Goal: Task Accomplishment & Management: Complete application form

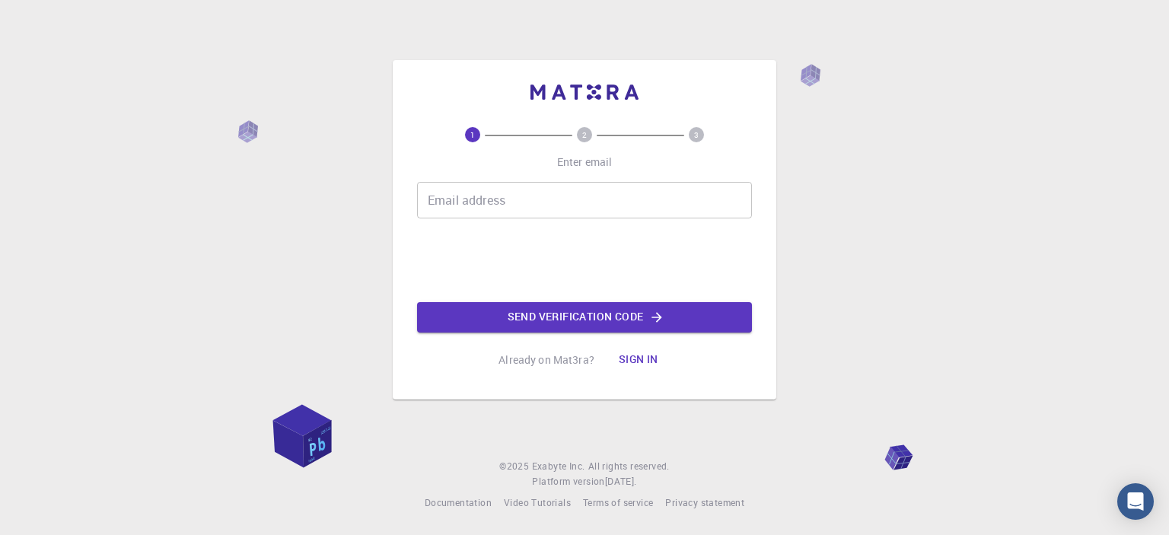
click at [508, 192] on input "Email address" at bounding box center [584, 200] width 335 height 37
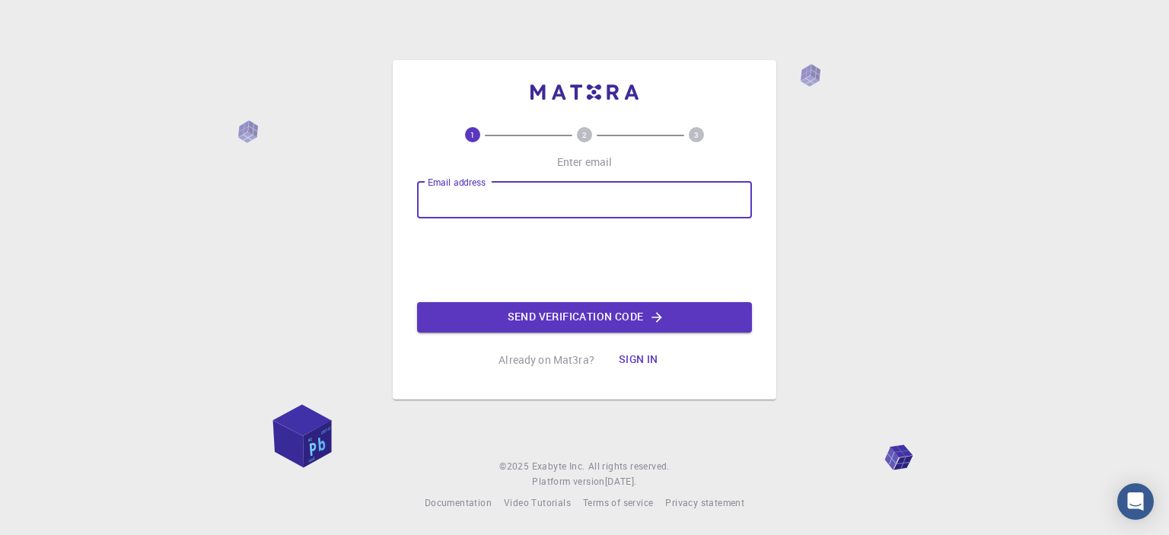
click at [465, 248] on div "Email address Email address Send verification code" at bounding box center [584, 257] width 335 height 151
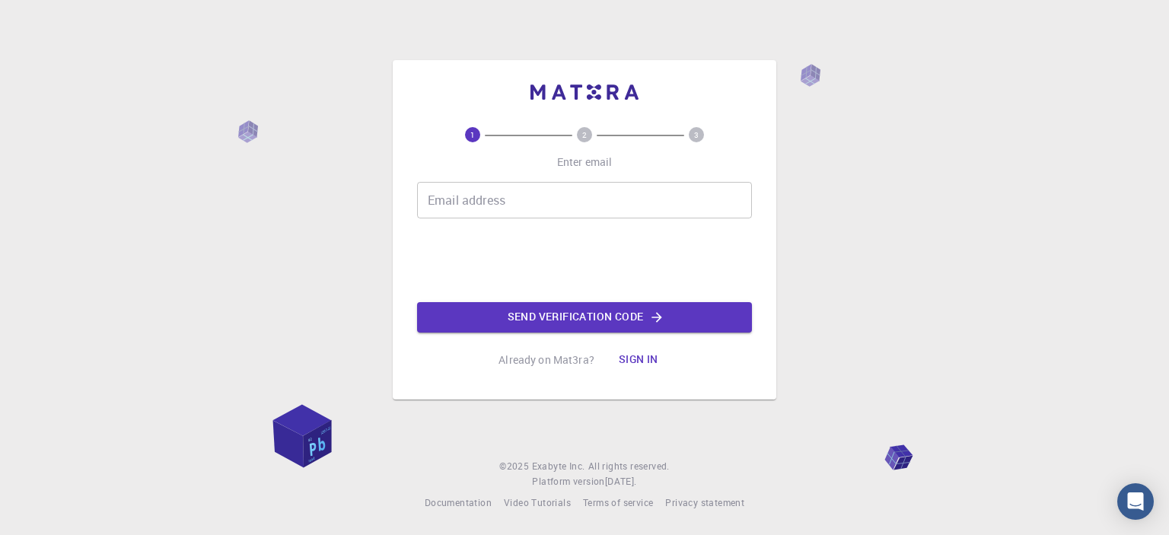
click at [493, 212] on input "Email address" at bounding box center [584, 200] width 335 height 37
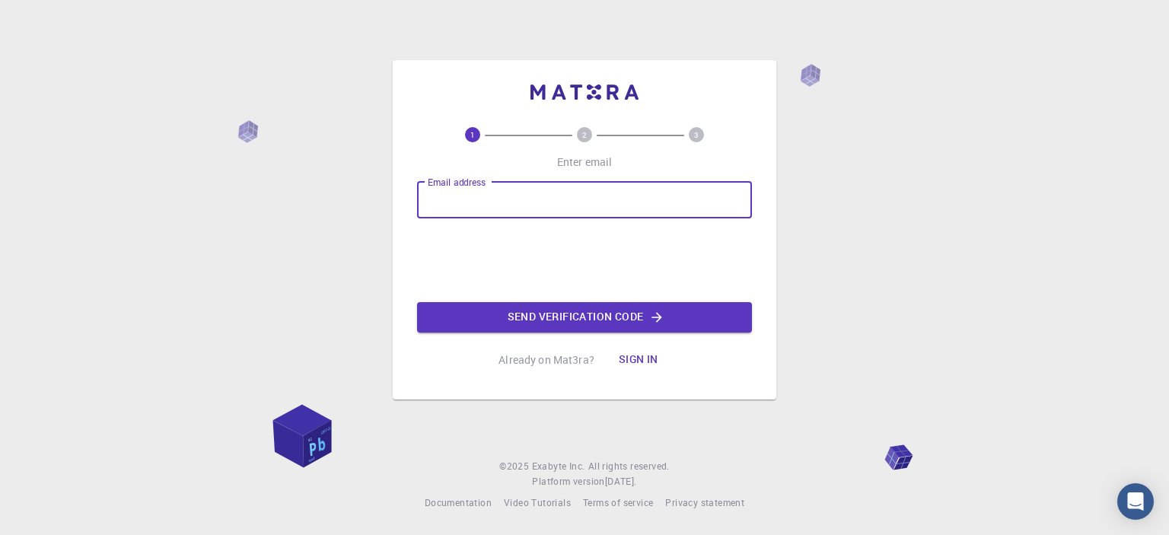
click at [489, 208] on input "Email address" at bounding box center [584, 200] width 335 height 37
type input "[EMAIL_ADDRESS][DOMAIN_NAME]"
click at [545, 320] on button "Send verification code" at bounding box center [584, 317] width 335 height 30
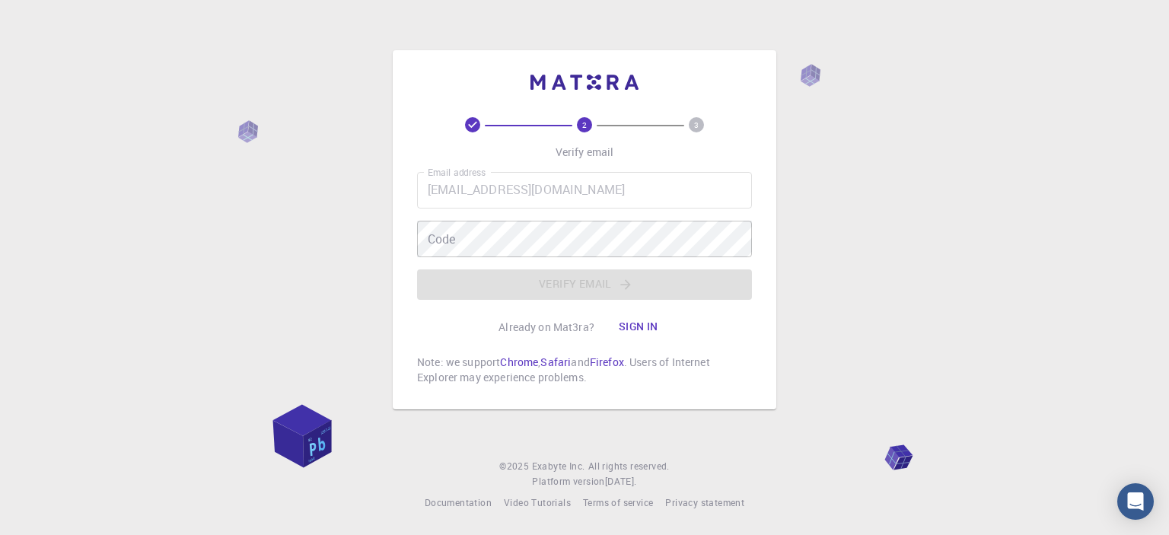
click at [527, 215] on div "Email address [EMAIL_ADDRESS][DOMAIN_NAME] Email address Code Code Verify email" at bounding box center [584, 236] width 335 height 128
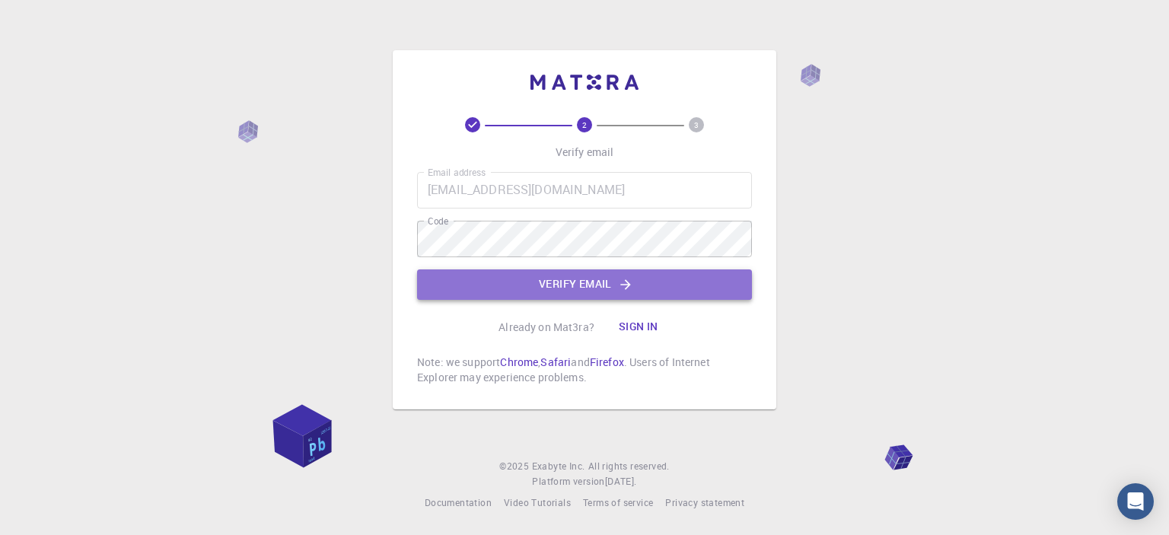
click at [439, 288] on button "Verify email" at bounding box center [584, 284] width 335 height 30
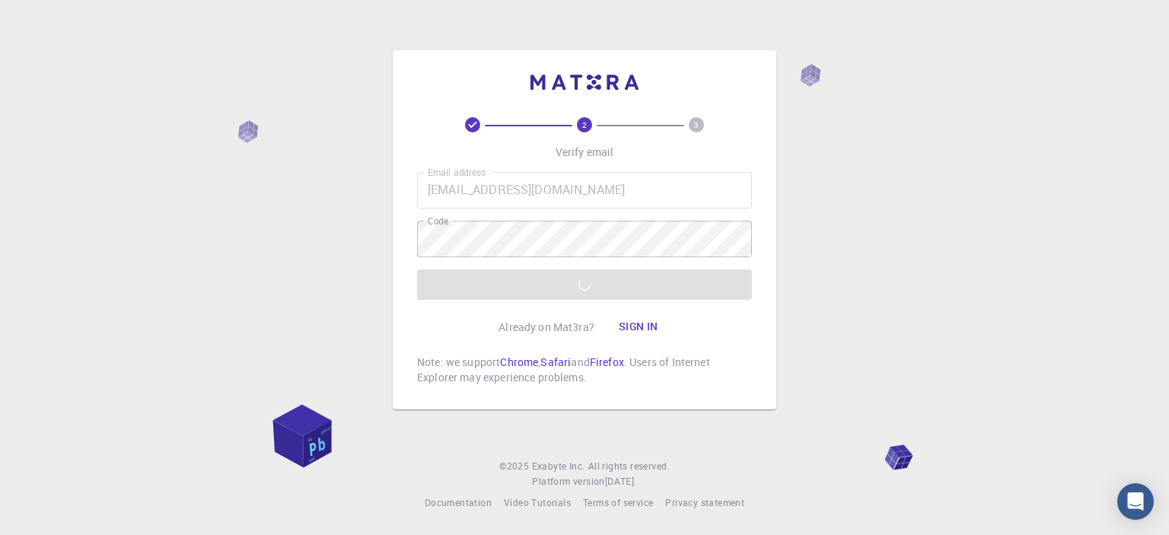
click at [922, 252] on div "2 3 Verify email Email address [EMAIL_ADDRESS][DOMAIN_NAME] Email address Code …" at bounding box center [584, 267] width 1169 height 535
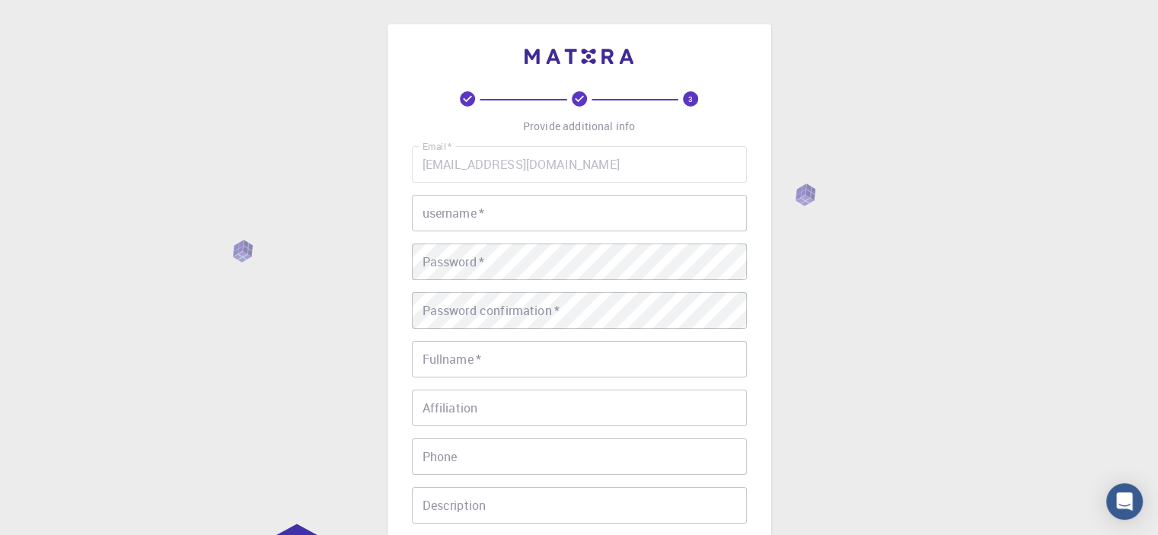
click at [613, 209] on input "username   *" at bounding box center [579, 213] width 335 height 37
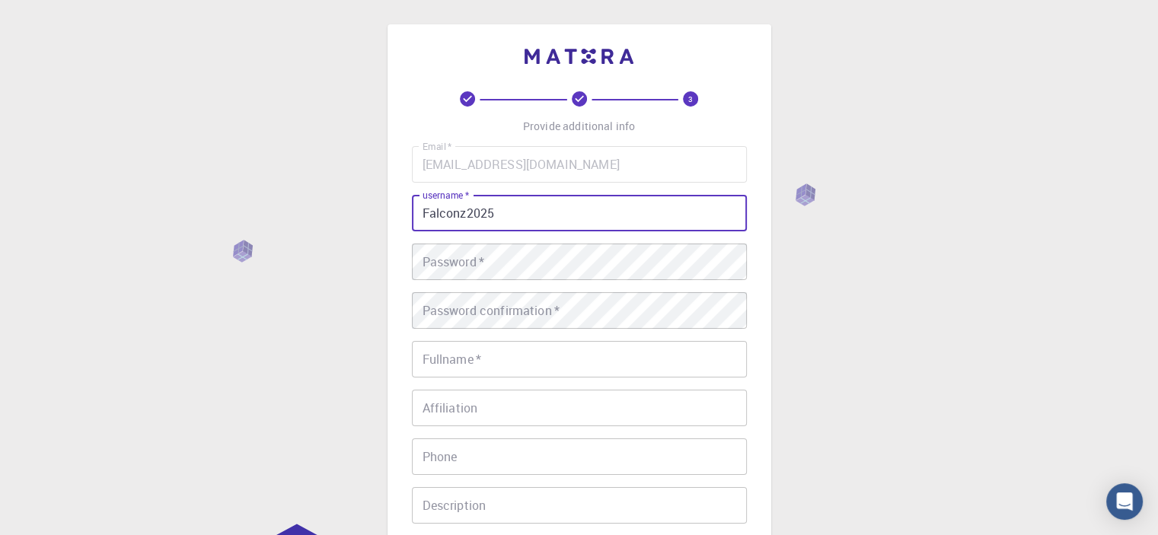
type input "Falconz2025"
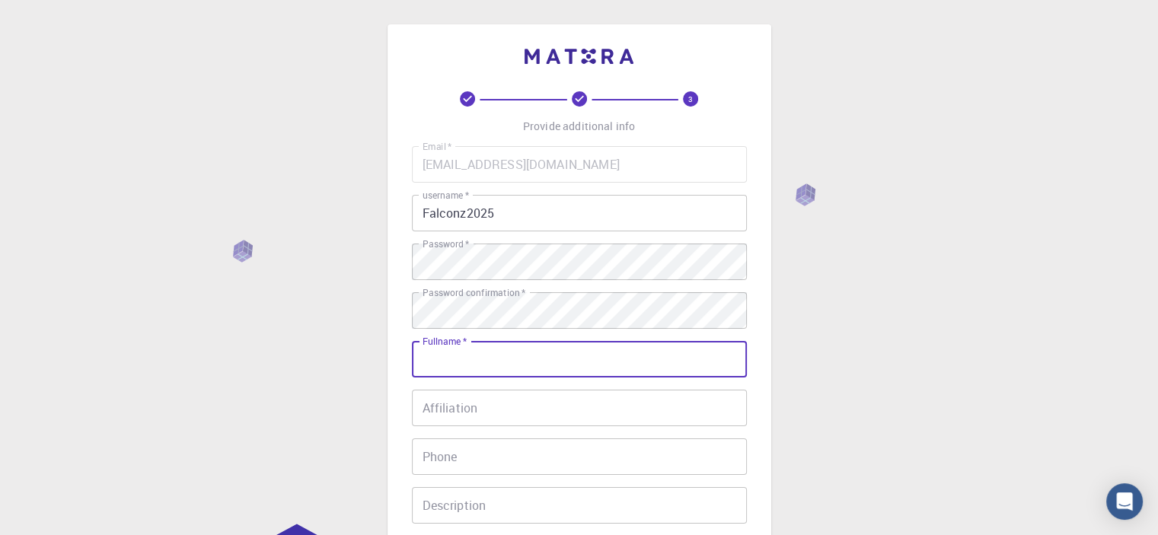
click at [560, 365] on input "Fullname   *" at bounding box center [579, 359] width 335 height 37
type input "[PERSON_NAME]"
type input "01148221323"
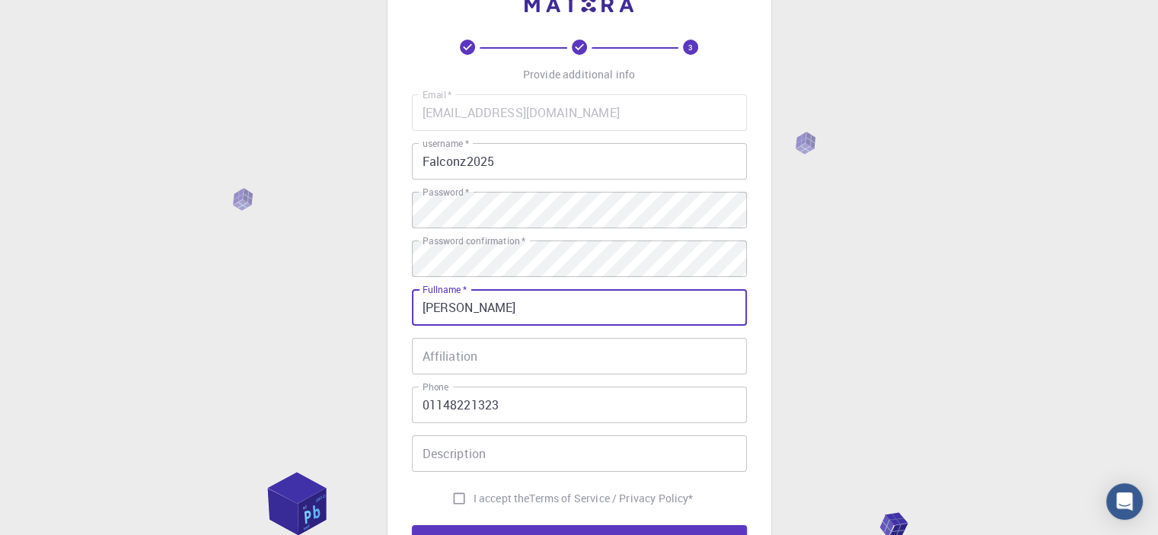
scroll to position [76, 0]
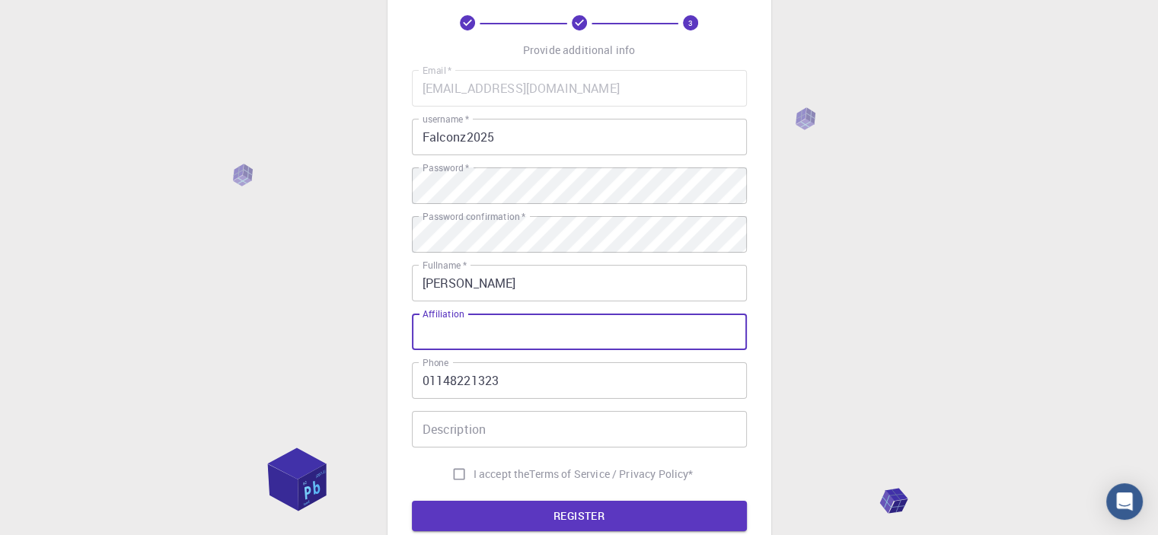
click at [540, 335] on input "Affiliation" at bounding box center [579, 332] width 335 height 37
type input "Mechanical Engineer"
click at [508, 439] on input "Description" at bounding box center [579, 429] width 335 height 37
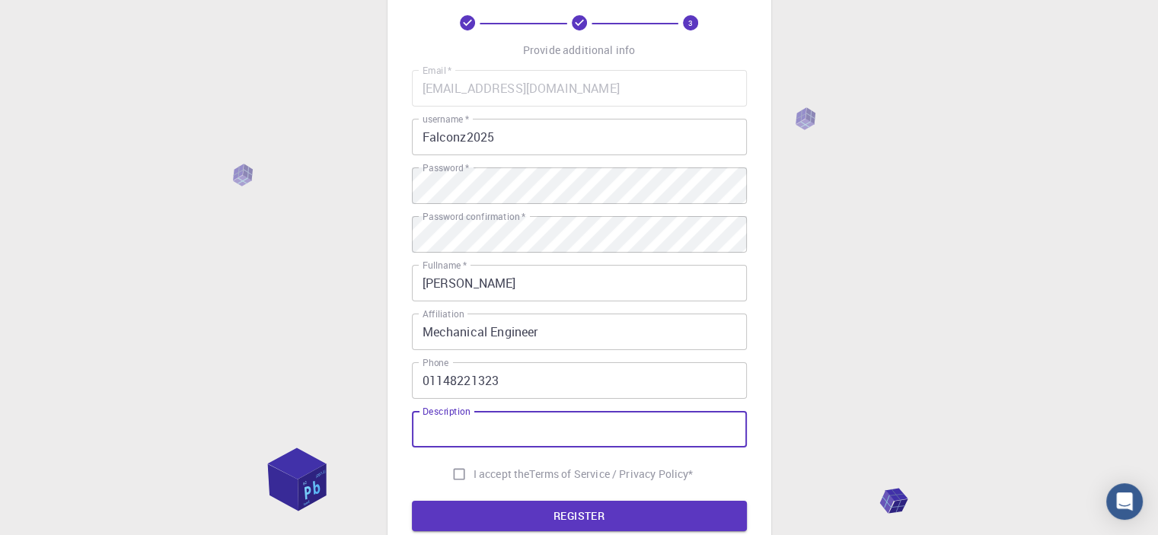
click at [457, 471] on input "I accept the Terms of Service / Privacy Policy *" at bounding box center [459, 474] width 29 height 29
checkbox input "true"
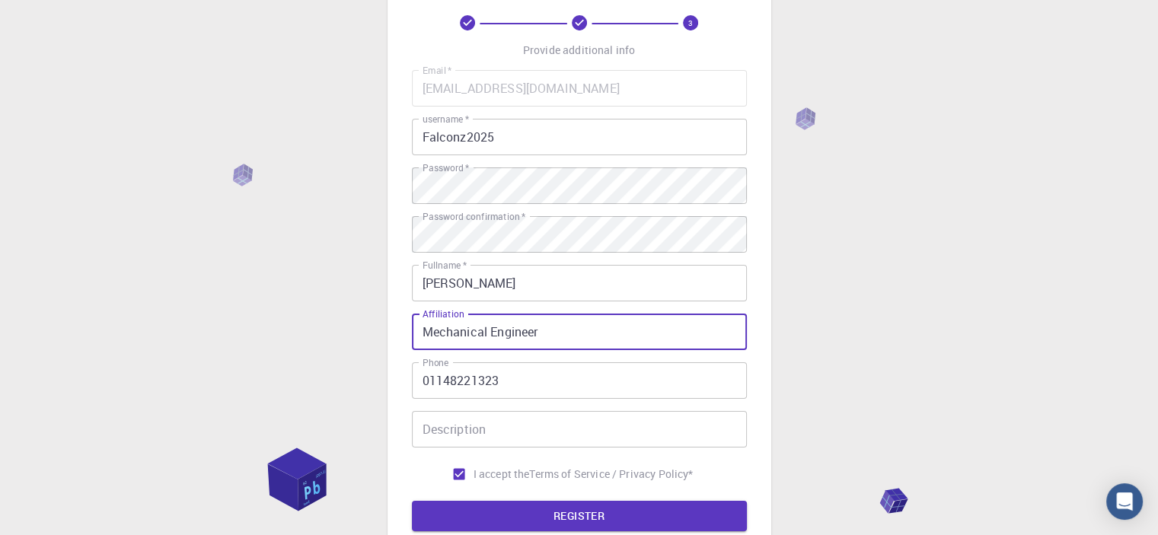
drag, startPoint x: 461, startPoint y: 339, endPoint x: 361, endPoint y: 339, distance: 99.7
click at [361, 339] on div "3 Provide additional info Email   * [EMAIL_ADDRESS][DOMAIN_NAME] Email   * user…" at bounding box center [579, 311] width 1158 height 775
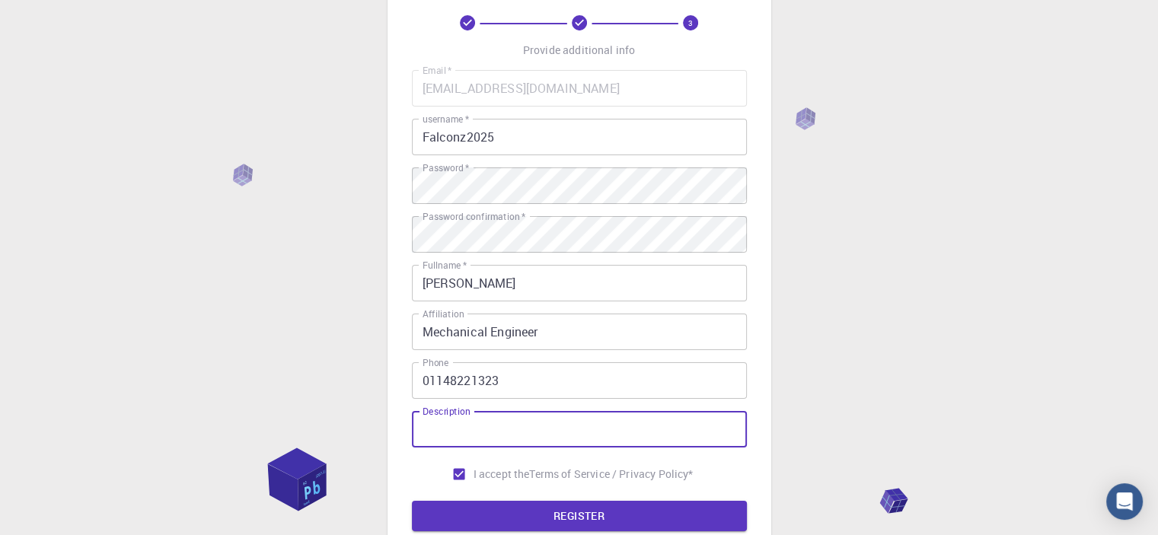
click at [478, 426] on input "Description" at bounding box center [579, 429] width 335 height 37
paste input "Mechanical Engineer"
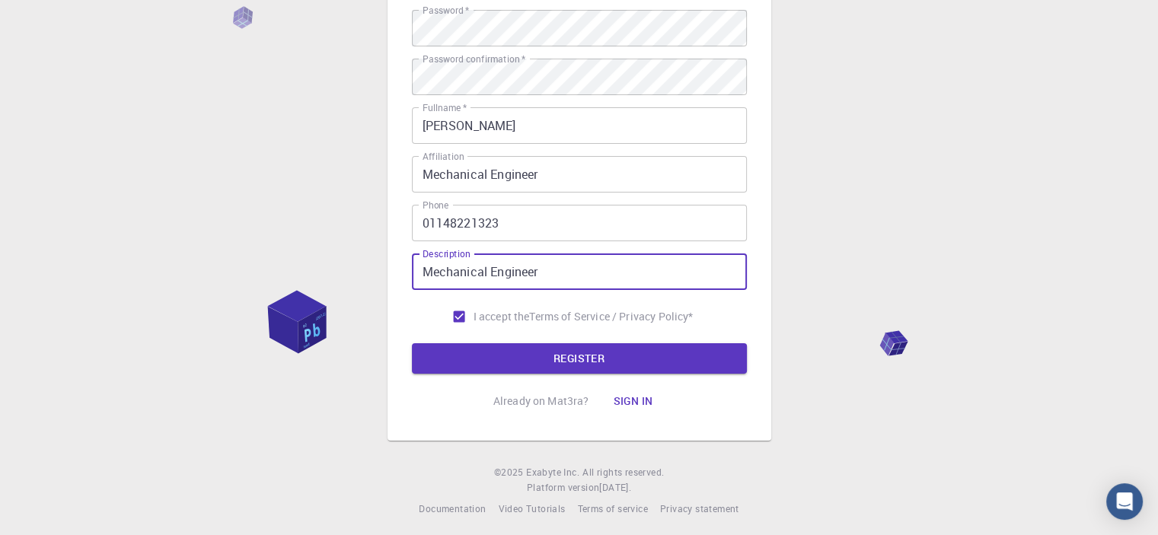
scroll to position [239, 0]
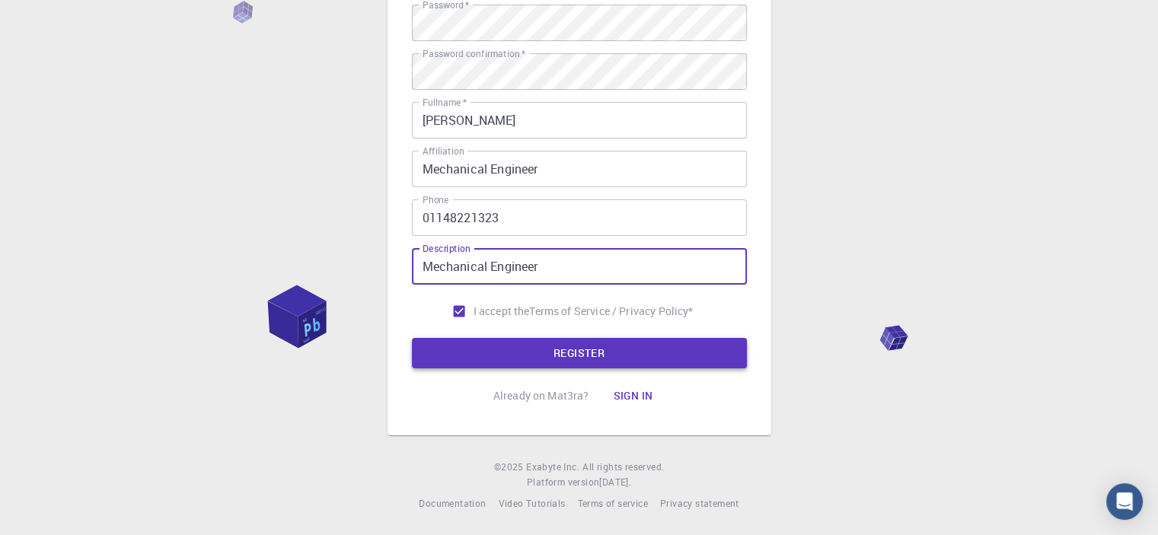
type input "Mechanical Engineer"
click at [441, 362] on button "REGISTER" at bounding box center [579, 353] width 335 height 30
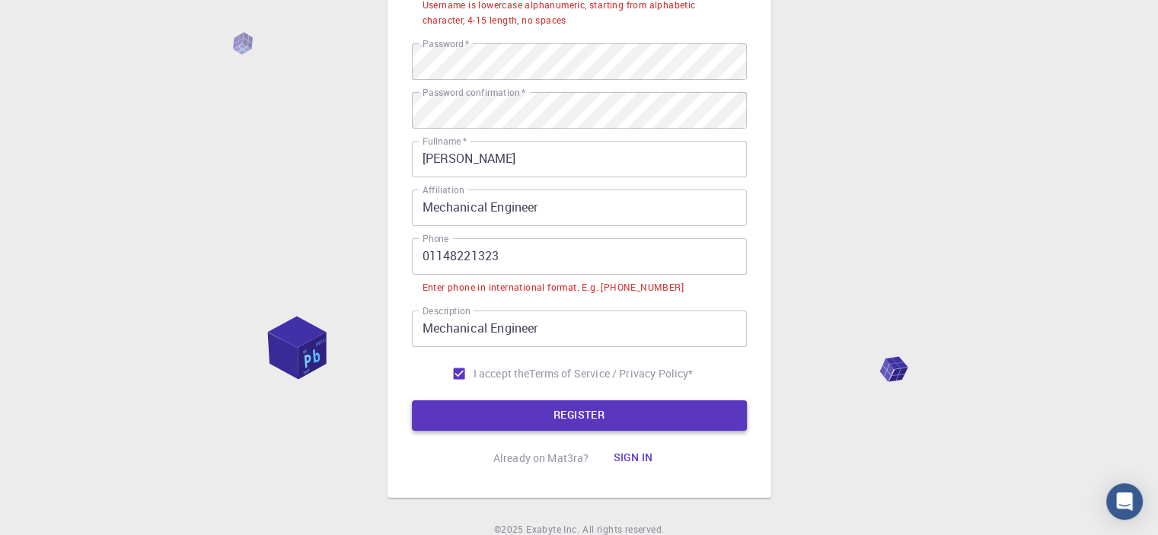
scroll to position [278, 0]
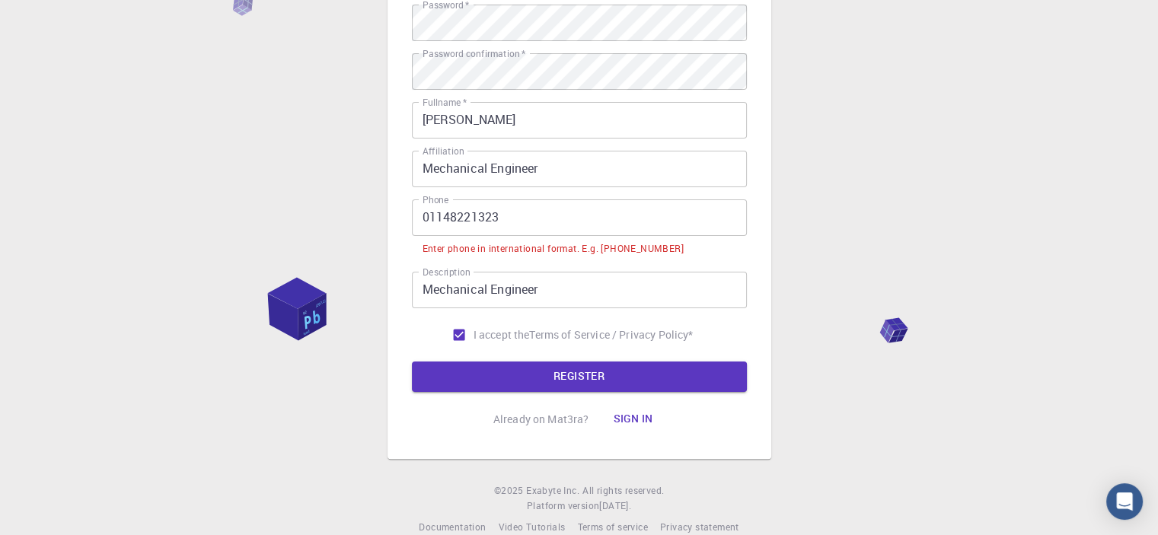
click at [419, 222] on input "01148221323" at bounding box center [579, 217] width 335 height 37
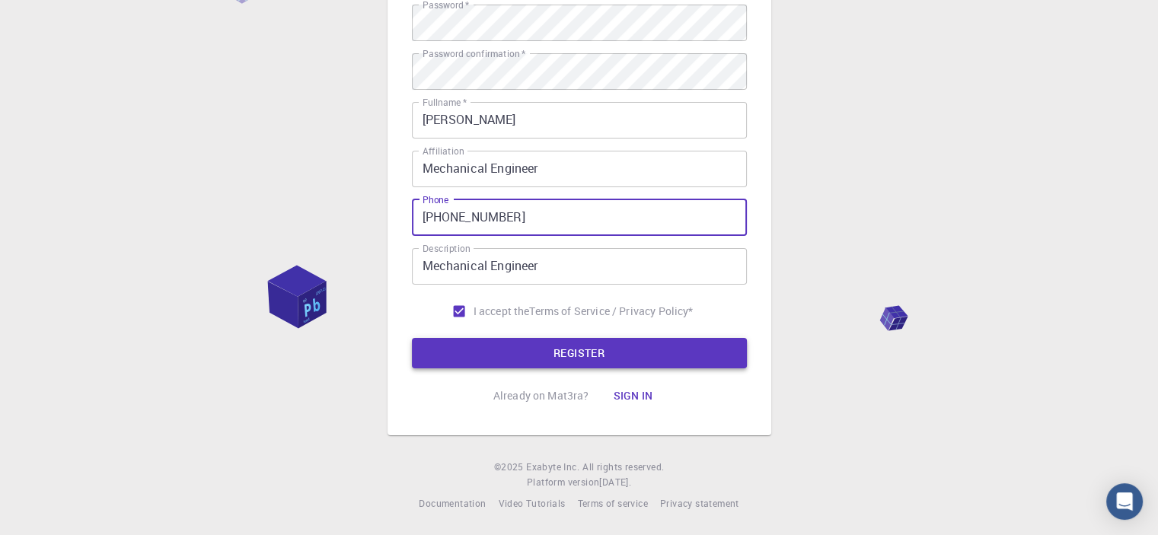
type input "[PHONE_NUMBER]"
click at [534, 362] on button "REGISTER" at bounding box center [579, 353] width 335 height 30
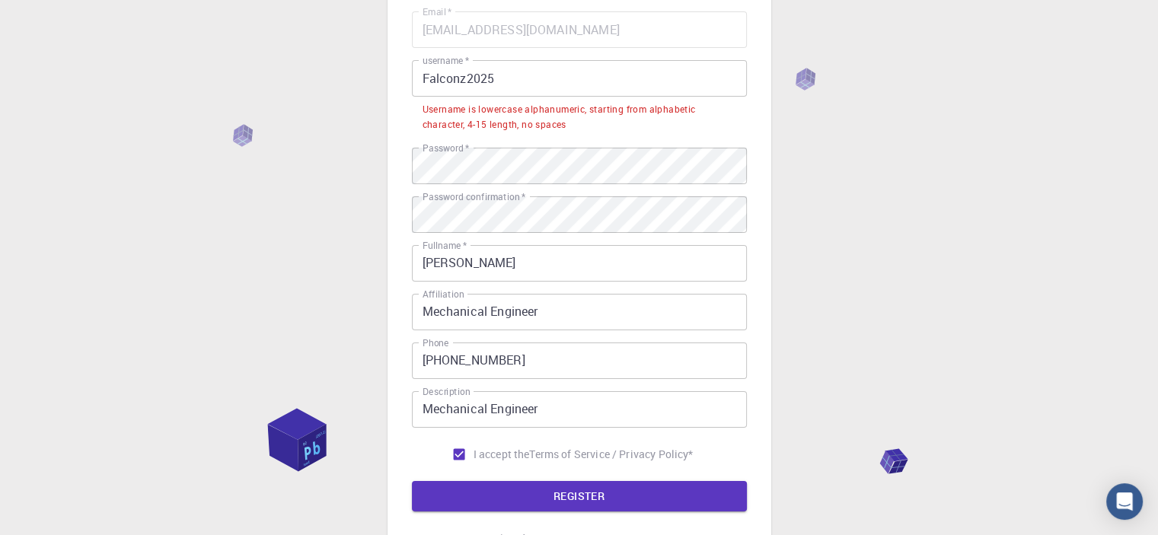
scroll to position [126, 0]
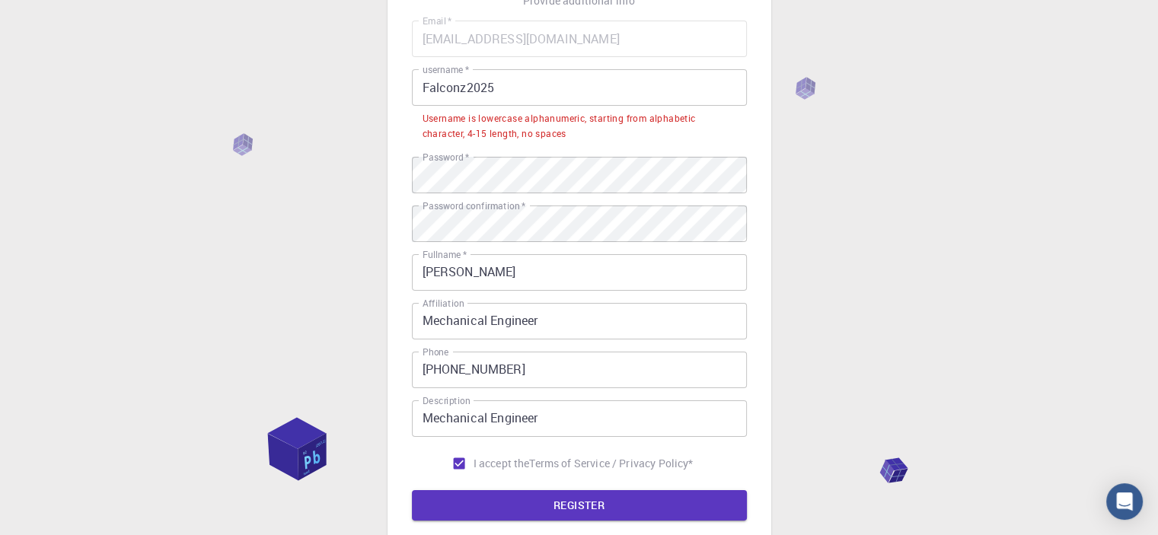
drag, startPoint x: 429, startPoint y: 84, endPoint x: 457, endPoint y: 48, distance: 45.7
click at [429, 84] on input "Falconz2025" at bounding box center [579, 87] width 335 height 37
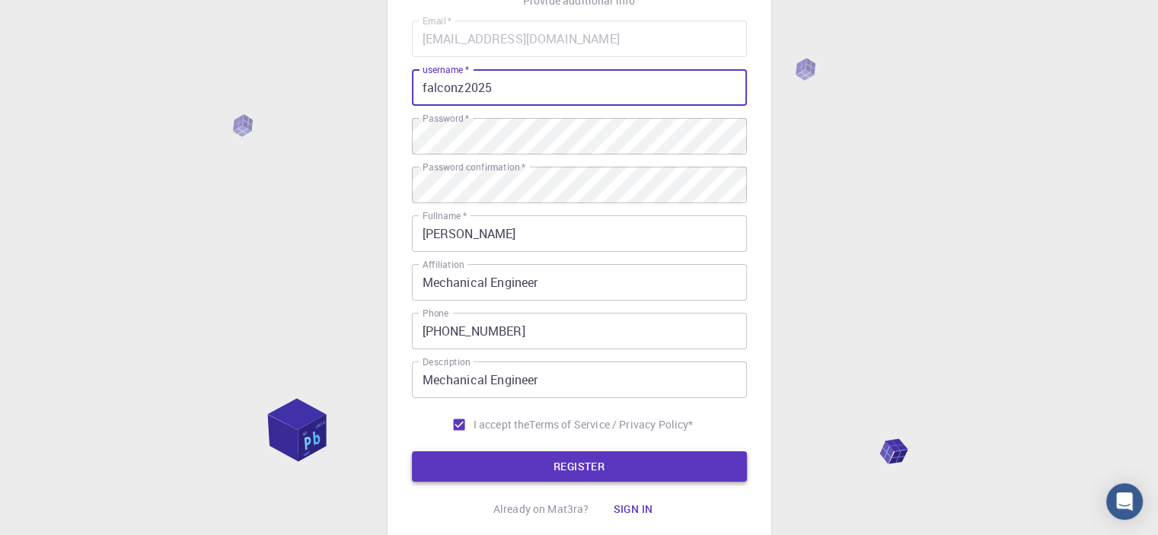
type input "falconz2025"
click at [565, 473] on button "REGISTER" at bounding box center [579, 466] width 335 height 30
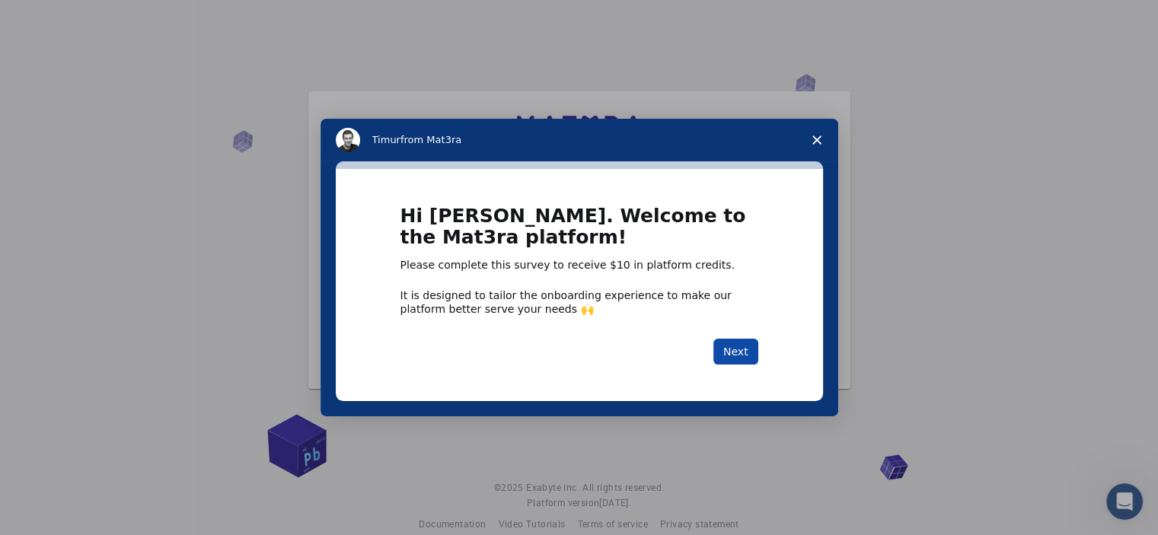
click at [728, 349] on button "Next" at bounding box center [735, 352] width 45 height 26
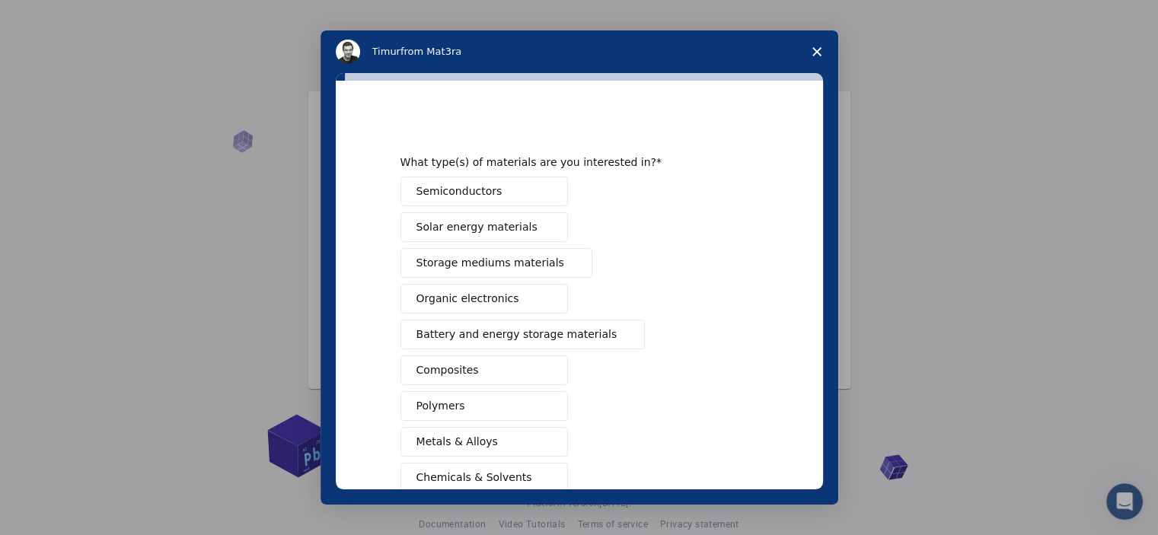
click at [464, 194] on span "Semiconductors" at bounding box center [459, 191] width 86 height 16
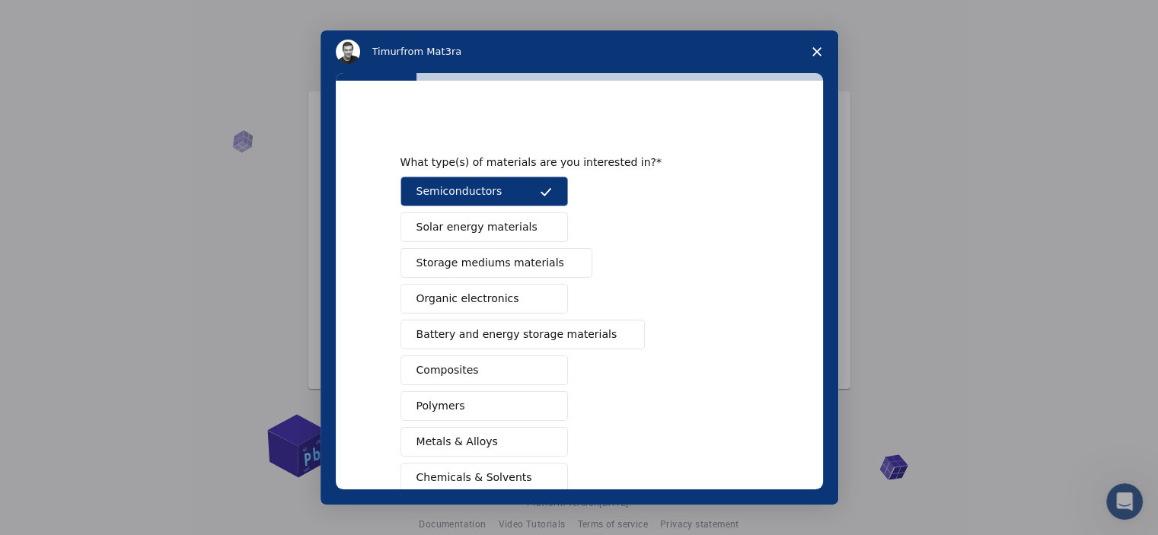
click at [540, 380] on button "Composites" at bounding box center [483, 370] width 167 height 30
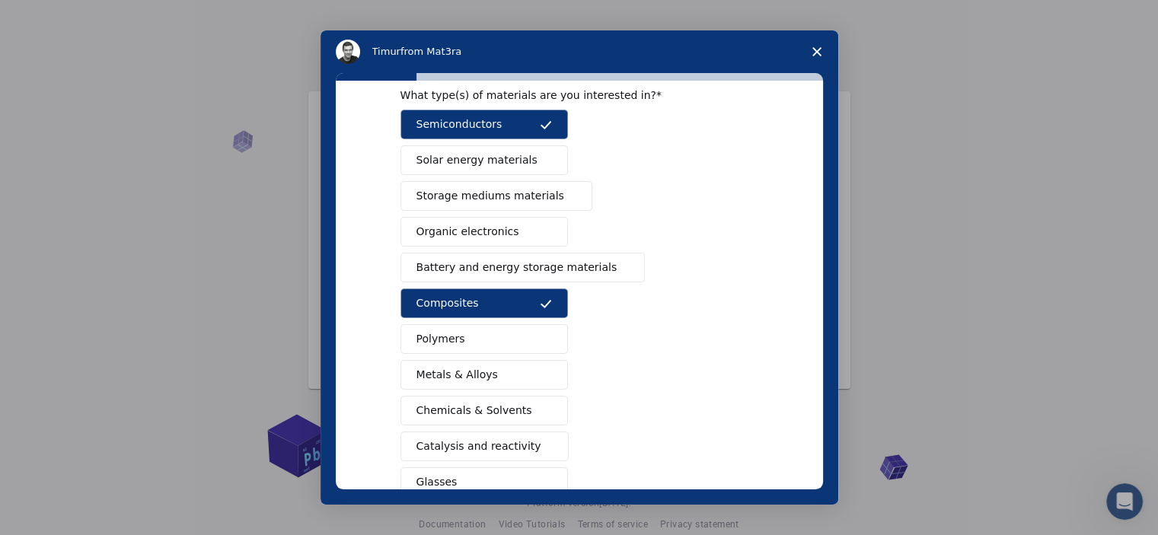
scroll to position [152, 0]
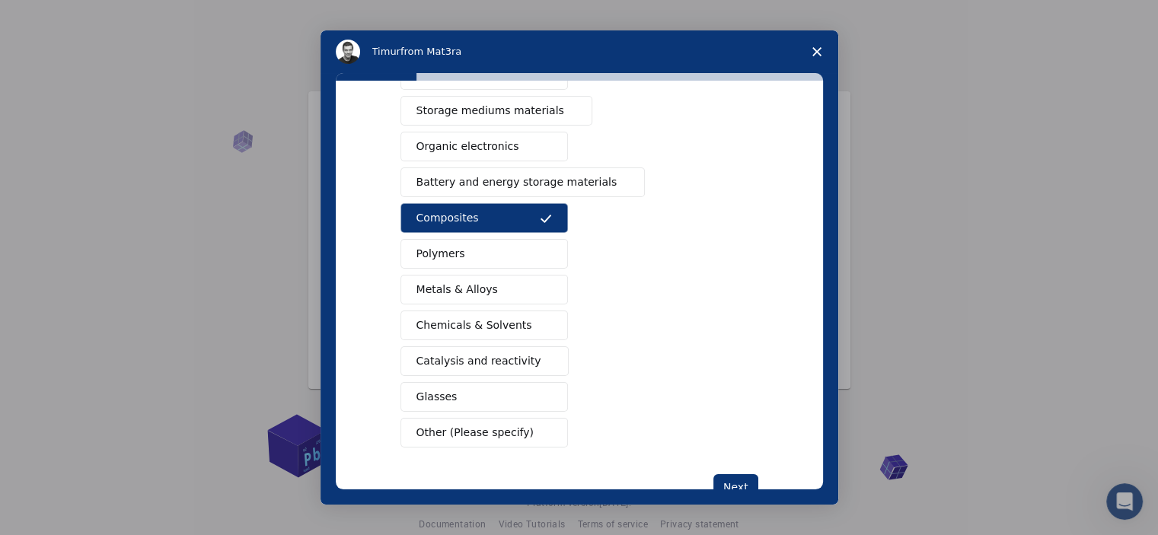
click at [488, 290] on button "Metals & Alloys" at bounding box center [483, 290] width 167 height 30
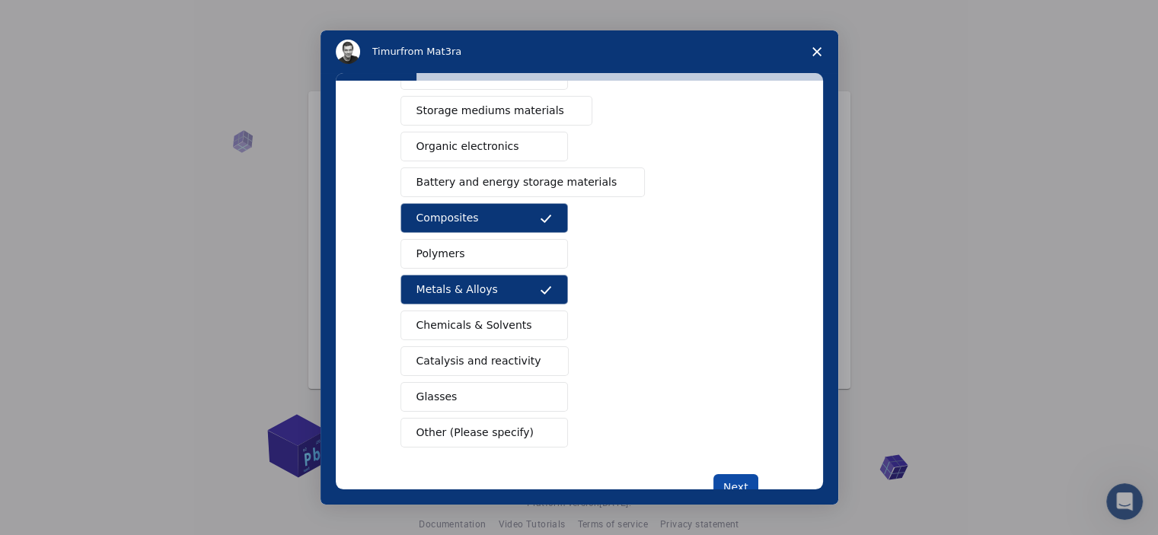
click at [733, 480] on button "Next" at bounding box center [735, 487] width 45 height 26
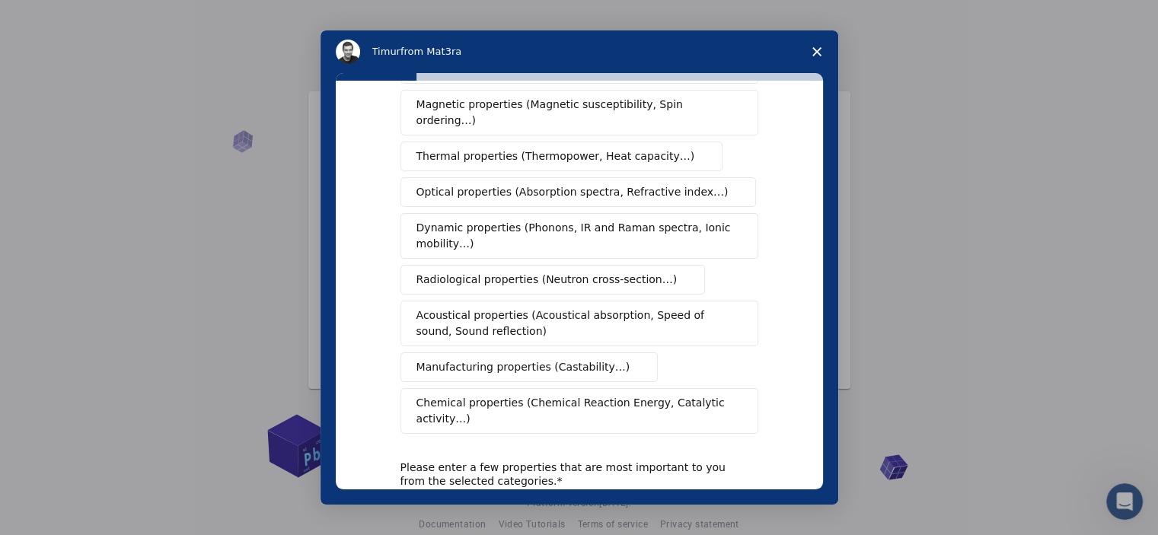
scroll to position [0, 0]
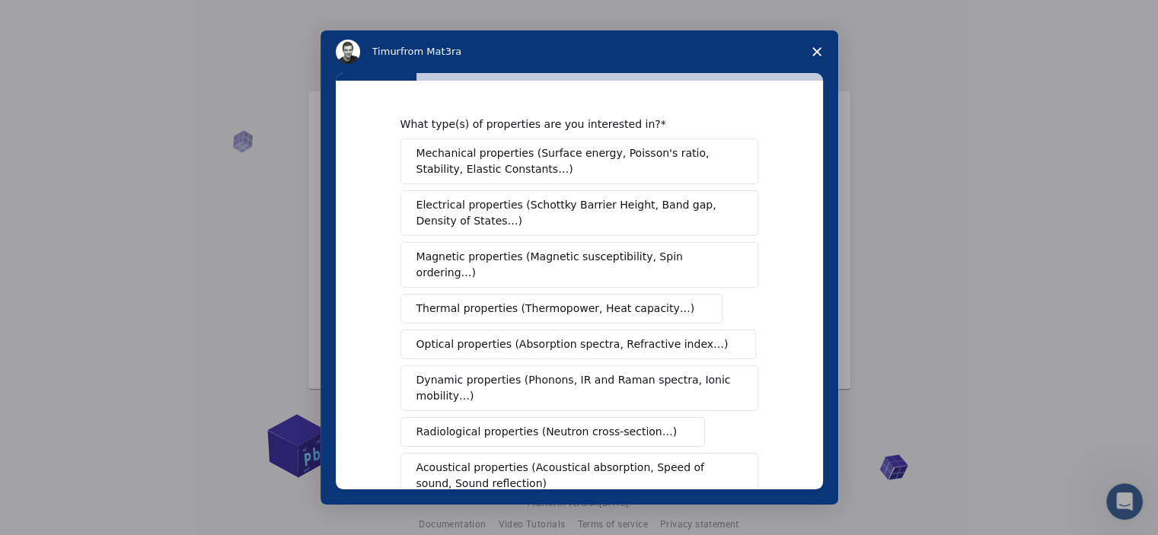
click at [582, 153] on span "Mechanical properties (Surface energy, Poisson's ratio, Stability, Elastic Cons…" at bounding box center [574, 161] width 317 height 32
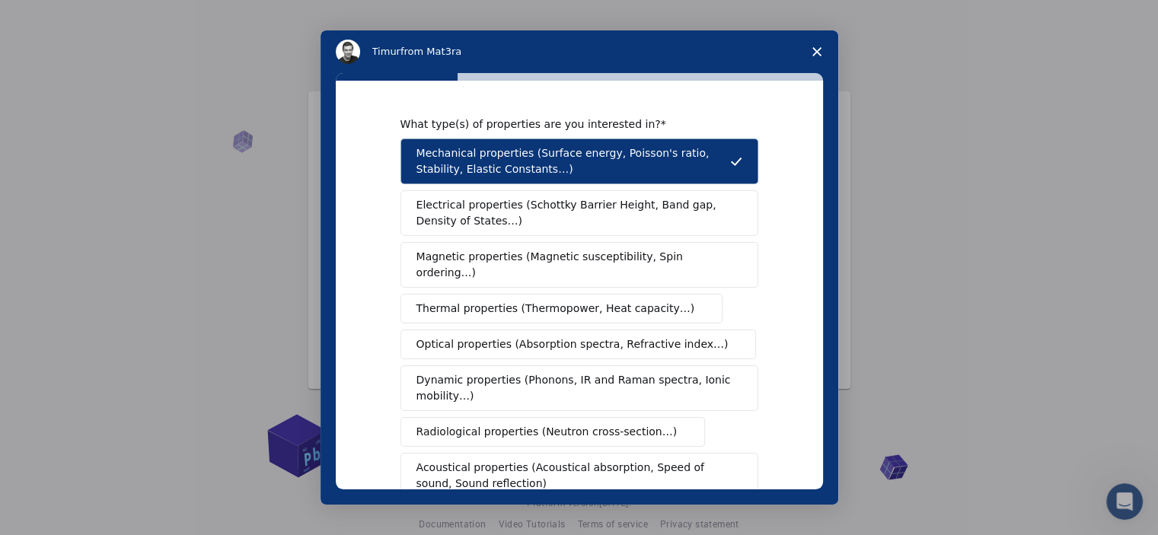
click at [570, 219] on span "Electrical properties (Schottky Barrier Height, Band gap, Density of States…)" at bounding box center [574, 213] width 317 height 32
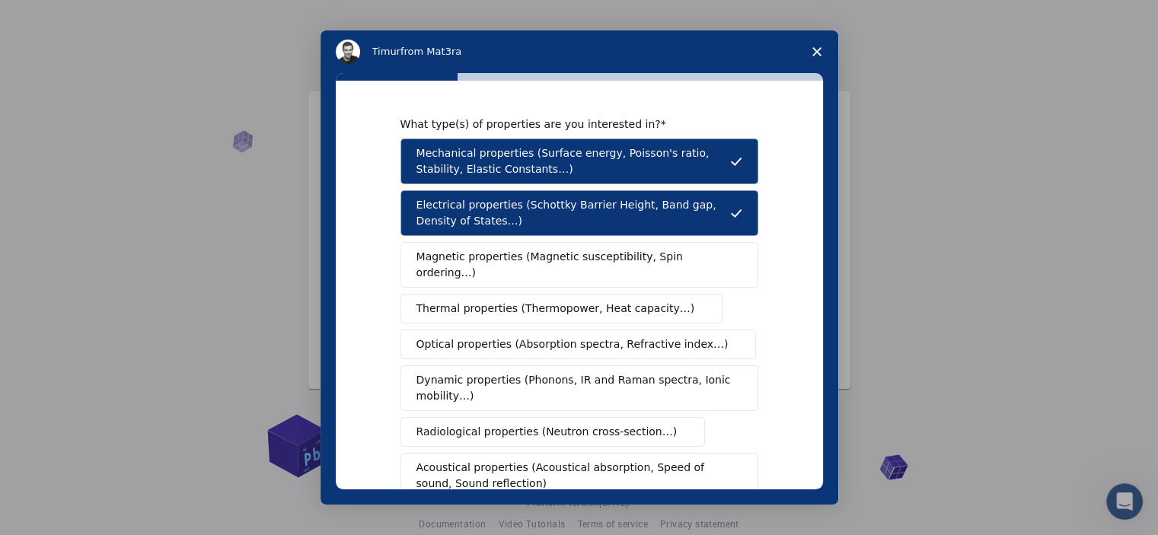
click at [673, 264] on button "Magnetic properties (Magnetic susceptibility, Spin ordering…)" at bounding box center [579, 265] width 358 height 46
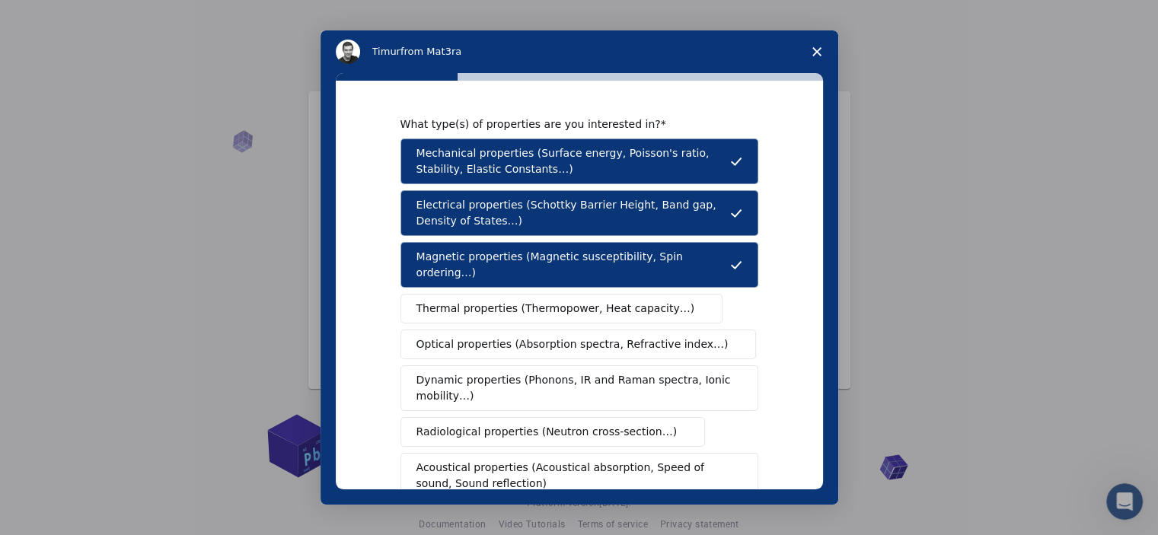
click at [615, 301] on span "Thermal properties (Thermopower, Heat capacity…)" at bounding box center [555, 309] width 279 height 16
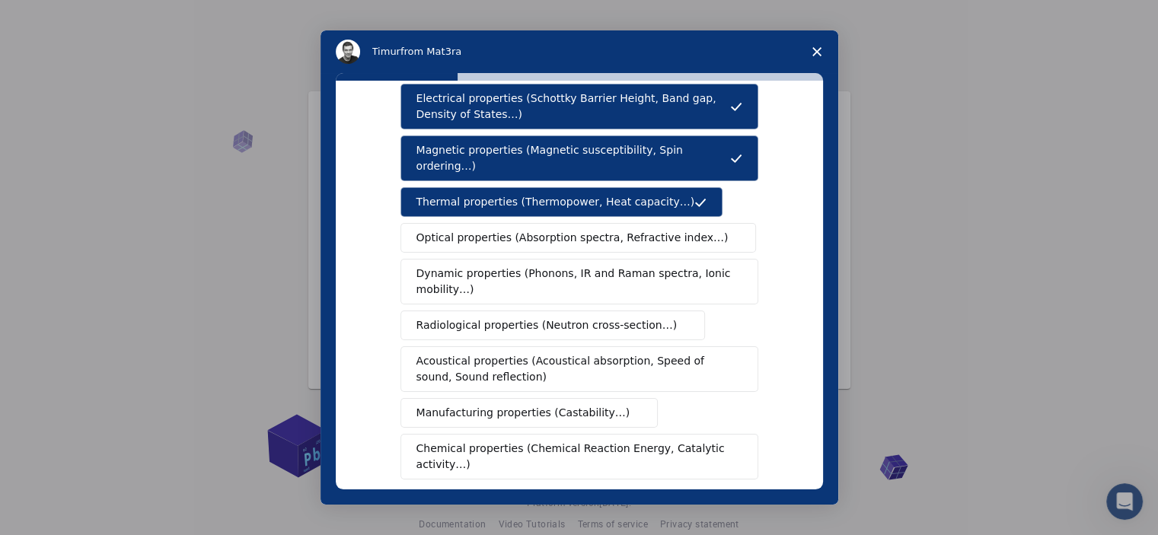
scroll to position [198, 0]
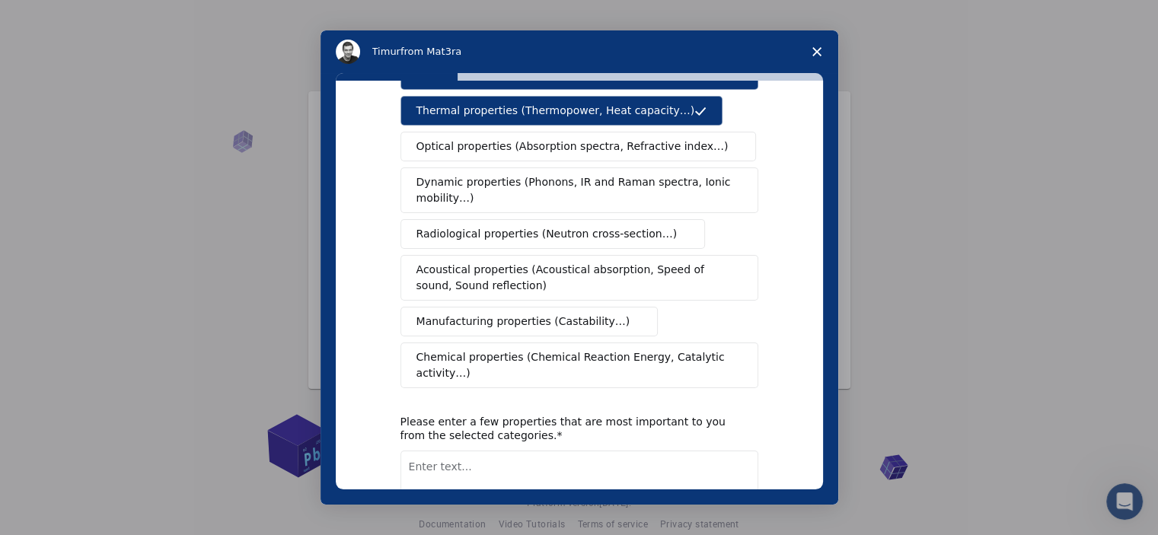
click at [604, 451] on textarea "Enter text..." at bounding box center [579, 482] width 358 height 62
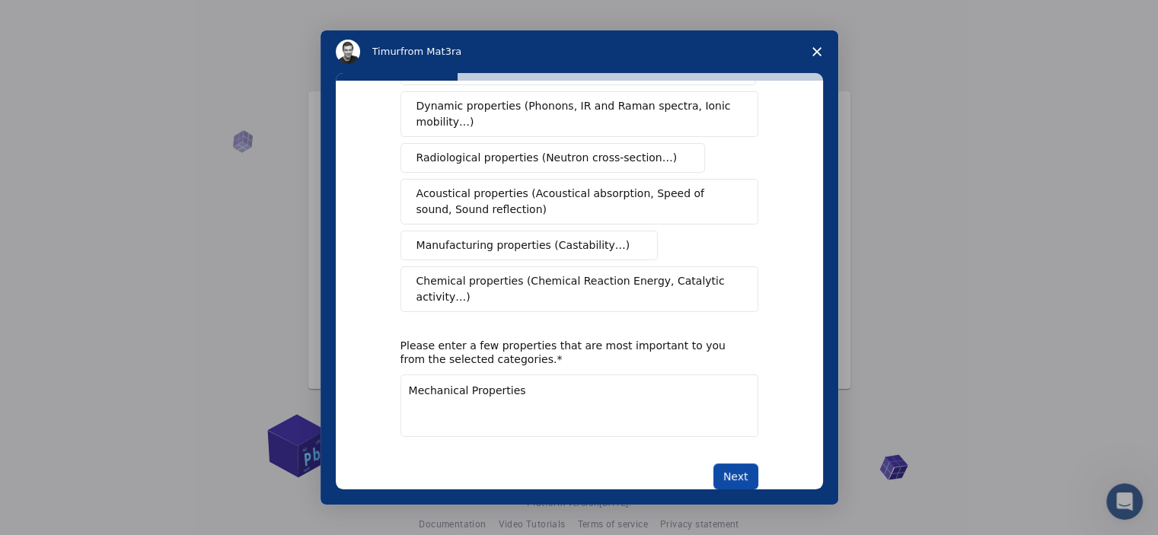
type textarea "Mechanical Properties"
click at [719, 464] on button "Next" at bounding box center [735, 477] width 45 height 26
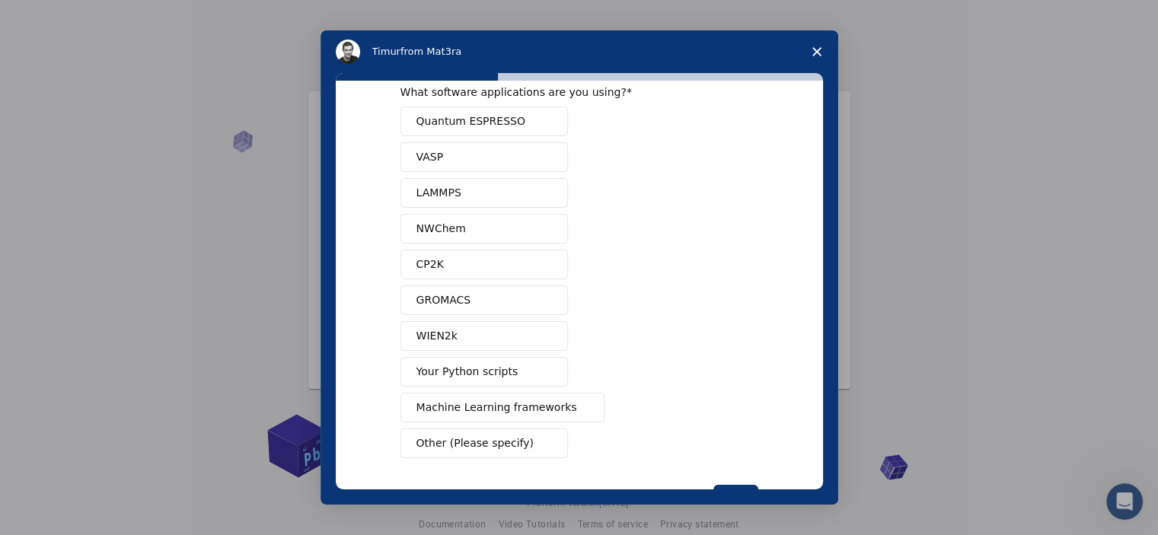
scroll to position [10, 0]
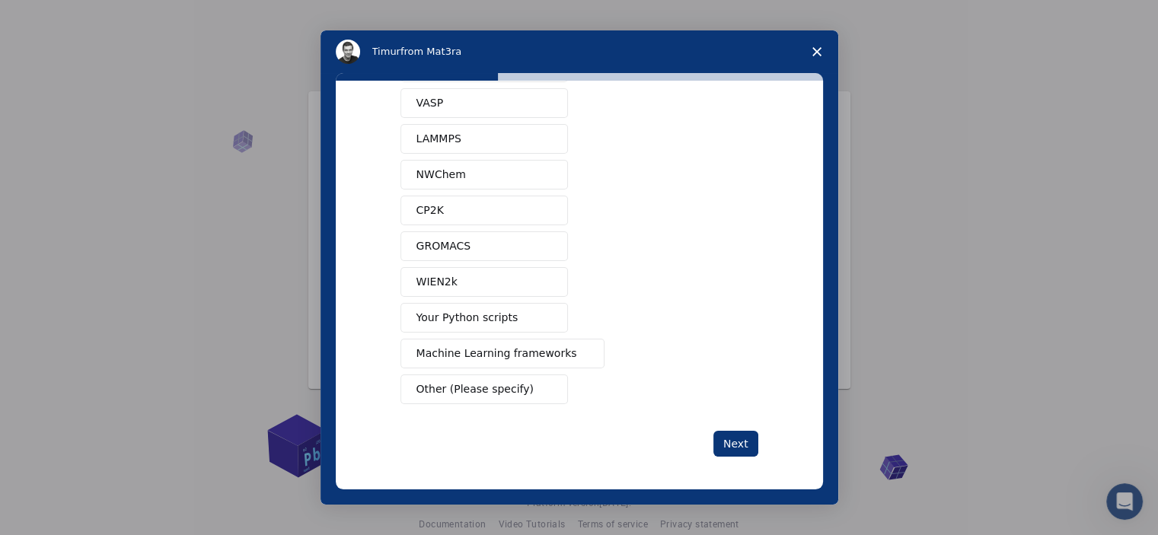
click at [727, 436] on button "Next" at bounding box center [735, 444] width 45 height 26
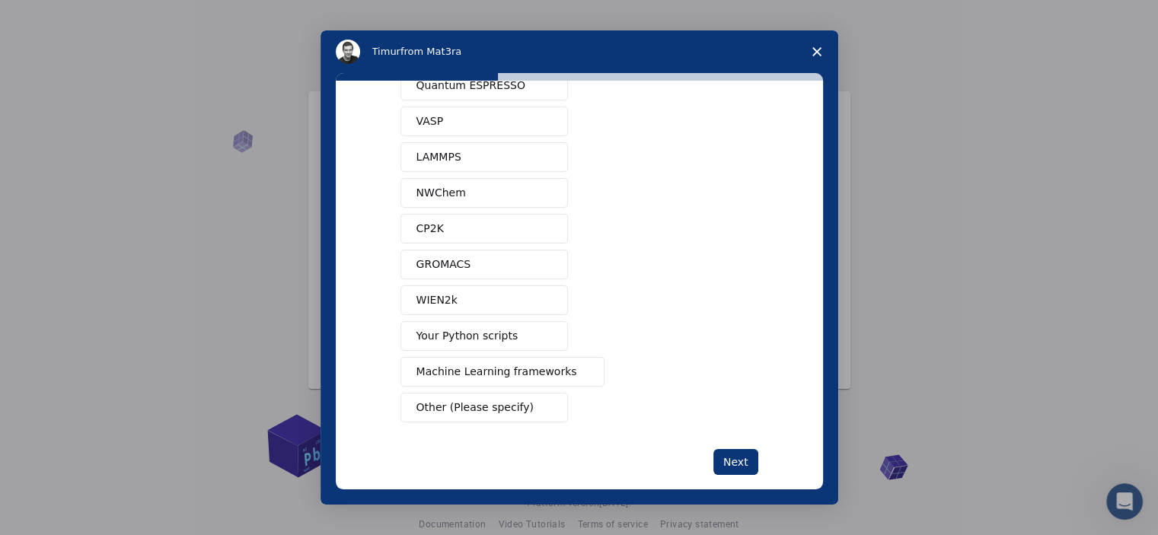
scroll to position [37, 0]
